Goal: Information Seeking & Learning: Learn about a topic

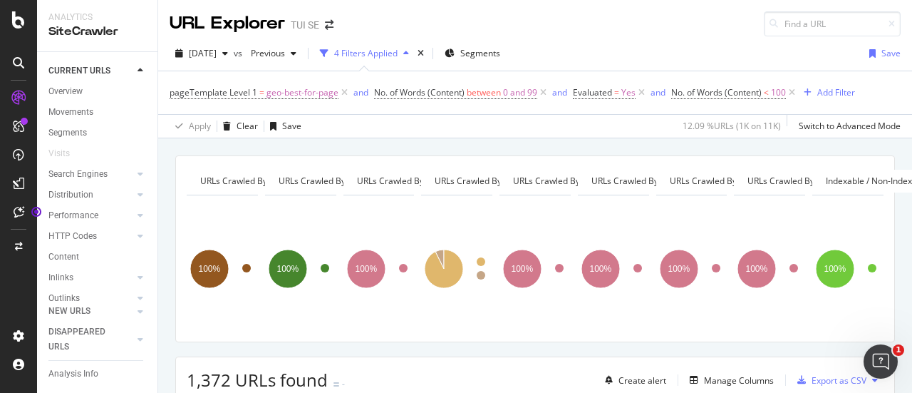
scroll to position [1826, 0]
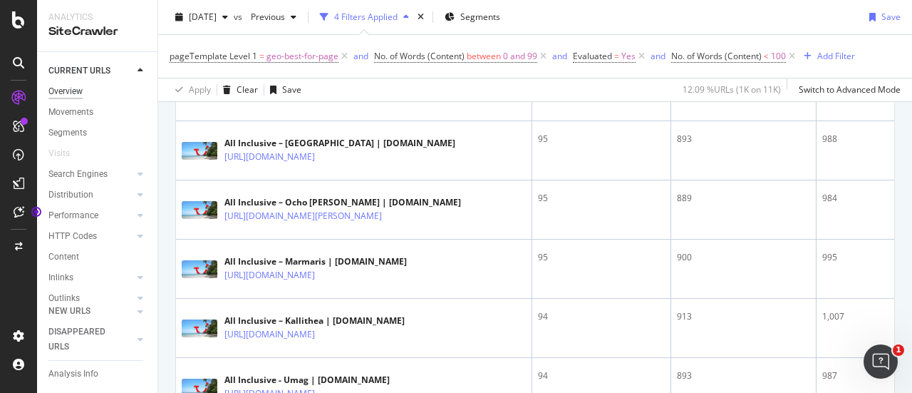
click at [63, 91] on div "Overview" at bounding box center [65, 91] width 34 height 15
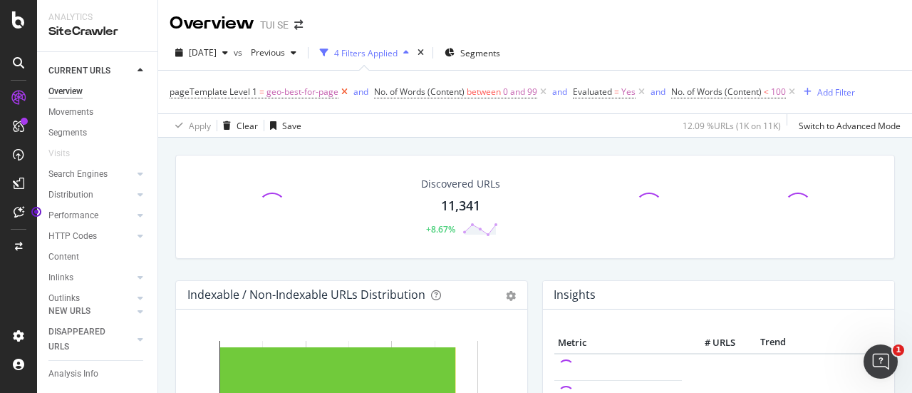
click at [343, 89] on icon at bounding box center [344, 92] width 12 height 14
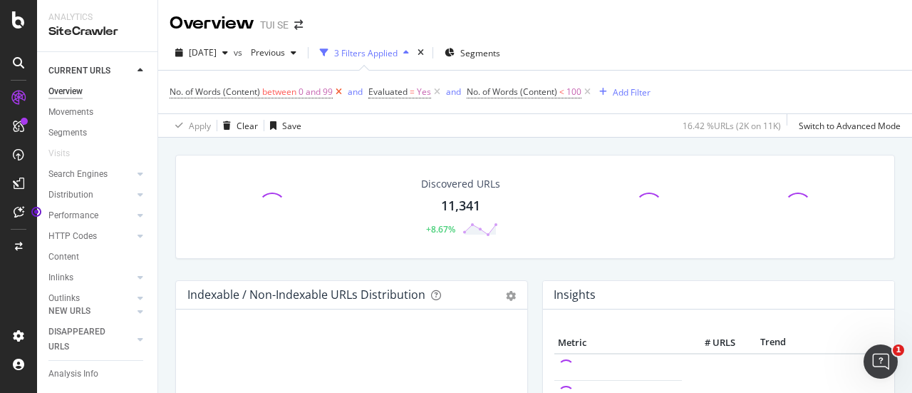
click at [341, 90] on icon at bounding box center [339, 92] width 12 height 14
click at [392, 88] on icon at bounding box center [389, 92] width 12 height 14
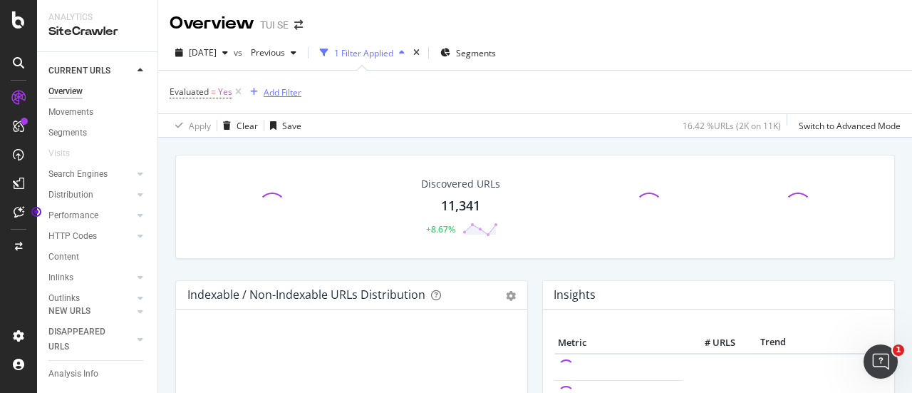
click at [252, 91] on icon "button" at bounding box center [254, 92] width 8 height 9
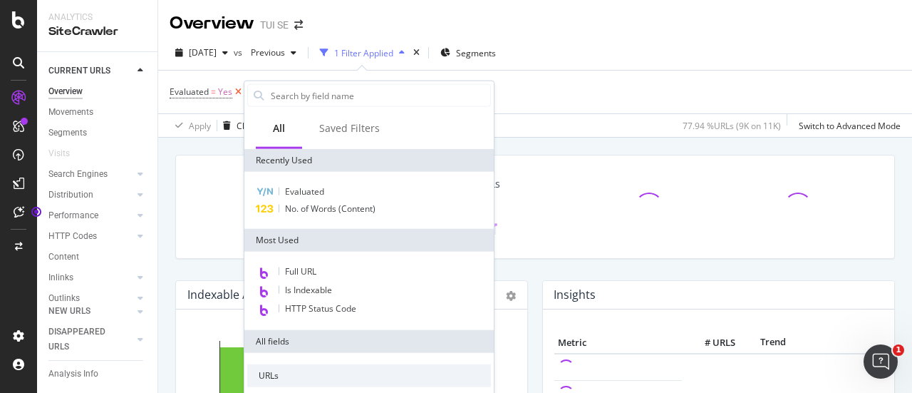
click at [236, 93] on icon at bounding box center [238, 92] width 12 height 14
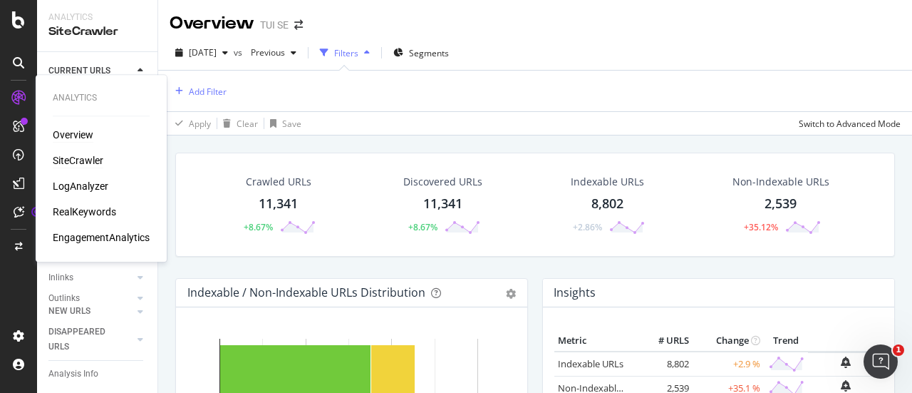
click at [74, 136] on div "Overview" at bounding box center [73, 135] width 41 height 14
